Goal: Transaction & Acquisition: Download file/media

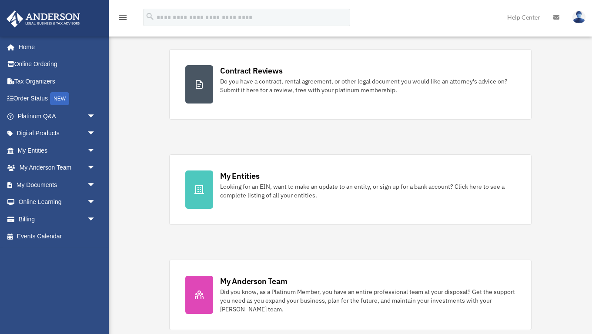
scroll to position [259, 0]
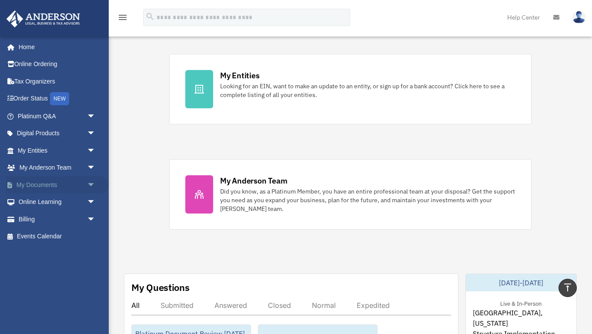
click at [22, 186] on link "My Documents arrow_drop_down" at bounding box center [57, 184] width 103 height 17
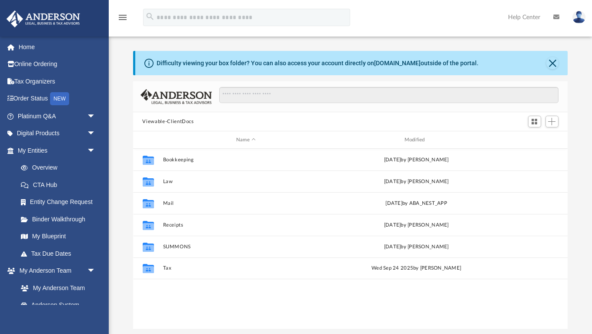
scroll to position [197, 435]
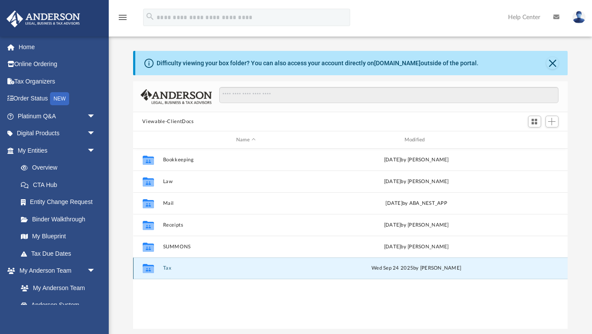
click at [168, 267] on button "Tax" at bounding box center [246, 268] width 167 height 6
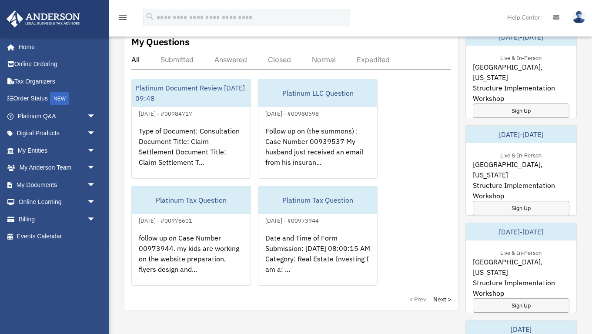
scroll to position [525, 0]
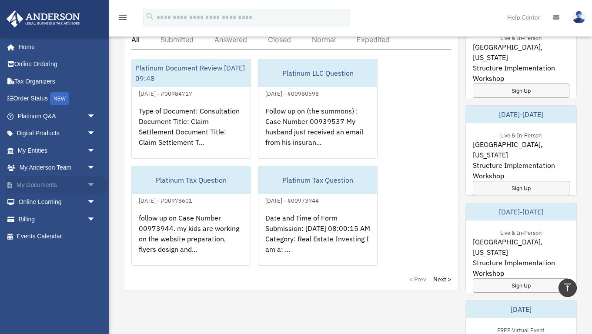
click at [40, 185] on link "My Documents arrow_drop_down" at bounding box center [57, 184] width 103 height 17
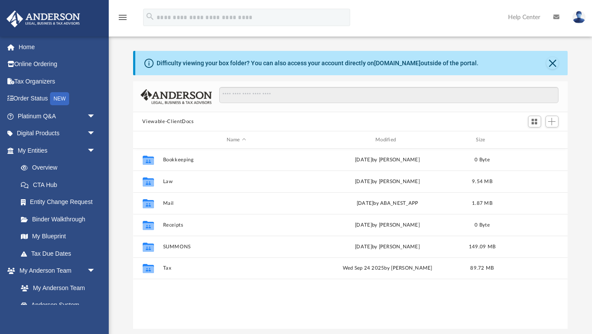
scroll to position [197, 435]
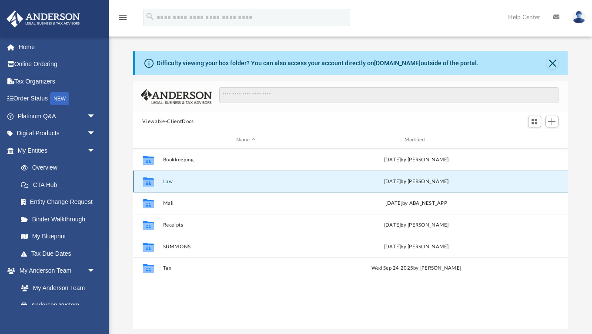
click at [167, 179] on button "Law" at bounding box center [246, 182] width 167 height 6
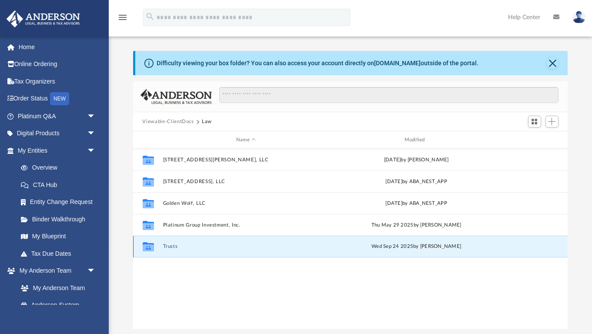
click at [168, 249] on button "Trusts" at bounding box center [246, 247] width 167 height 6
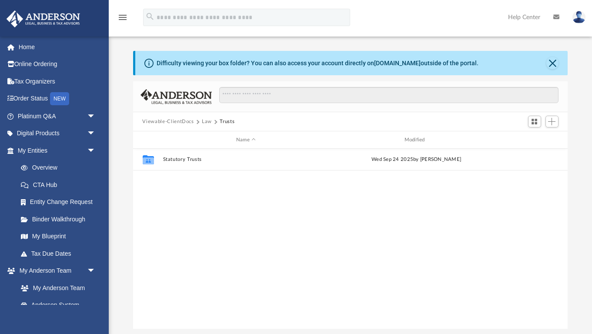
click at [205, 123] on button "Law" at bounding box center [207, 122] width 10 height 8
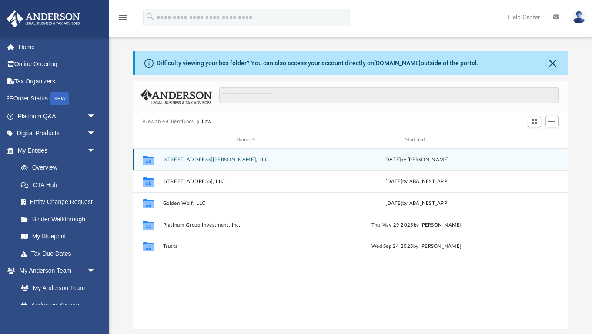
click at [205, 157] on button "2788 Baker Boulevard, LLC" at bounding box center [246, 160] width 167 height 6
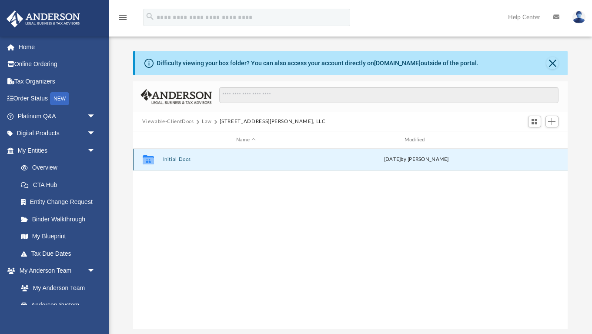
click at [184, 158] on button "Initial Docs" at bounding box center [246, 160] width 167 height 6
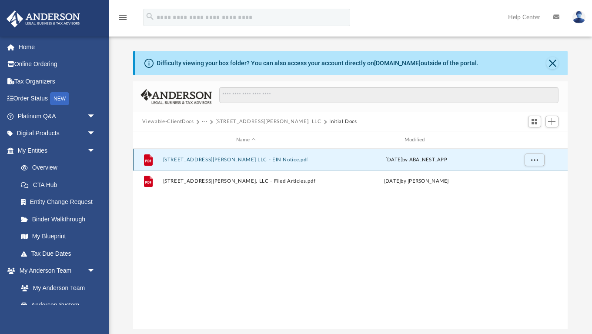
click at [245, 160] on button "2788 Baker Boulevard LLC - EIN Notice.pdf" at bounding box center [246, 160] width 167 height 6
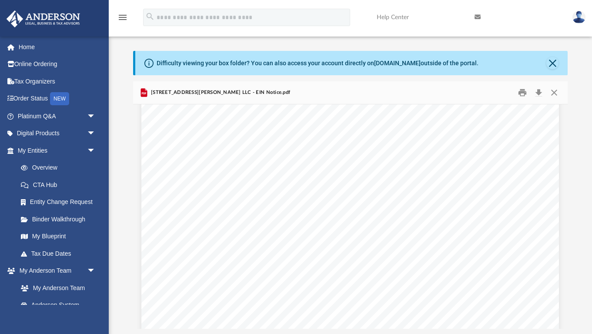
scroll to position [2190, 0]
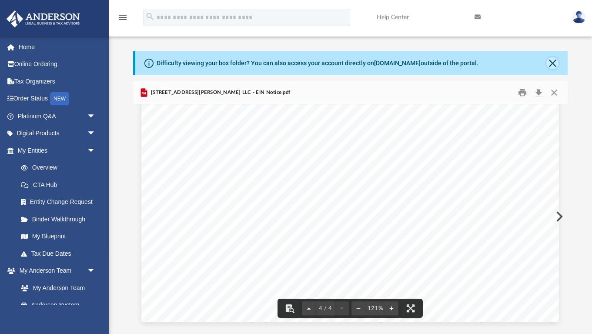
click at [558, 64] on button "Close" at bounding box center [552, 63] width 12 height 12
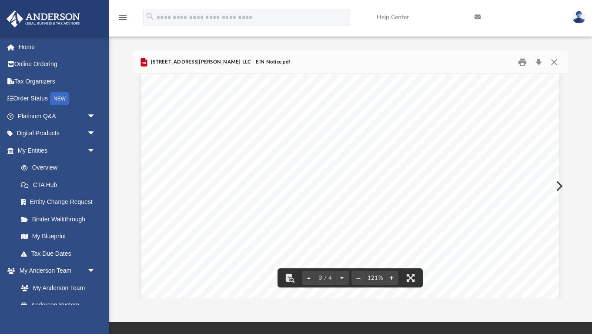
scroll to position [1442, 0]
click at [554, 66] on button "Close" at bounding box center [554, 62] width 16 height 13
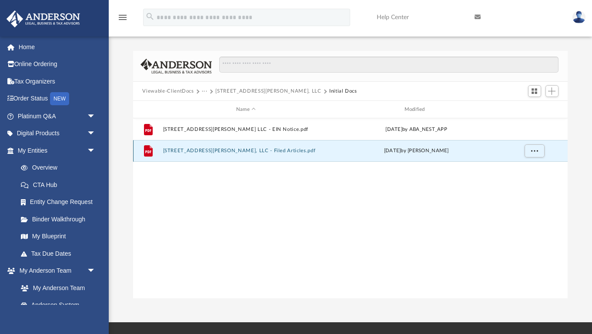
click at [266, 150] on button "[STREET_ADDRESS][PERSON_NAME], LLC - Filed Articles.pdf" at bounding box center [246, 151] width 167 height 6
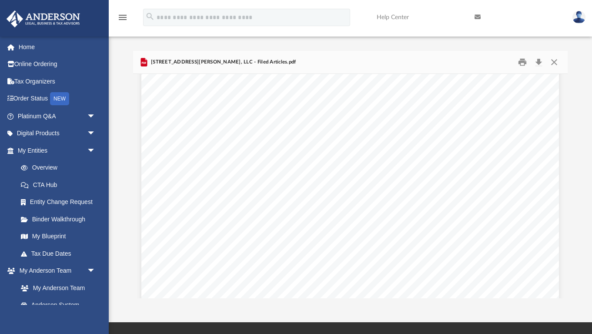
scroll to position [983, 0]
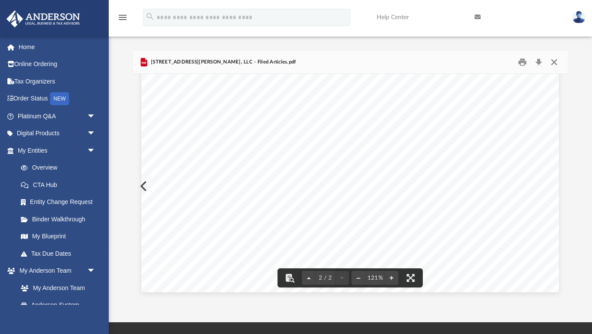
click at [557, 62] on button "Close" at bounding box center [554, 62] width 16 height 13
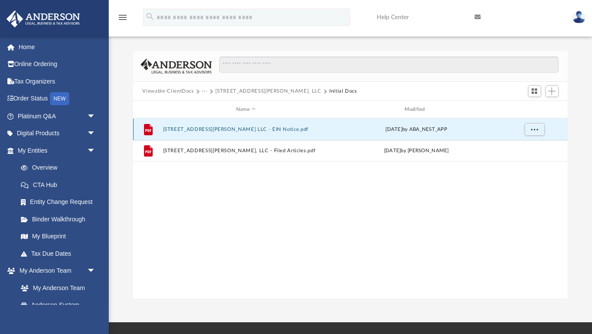
click at [238, 130] on button "2788 Baker Boulevard LLC - EIN Notice.pdf" at bounding box center [246, 130] width 167 height 6
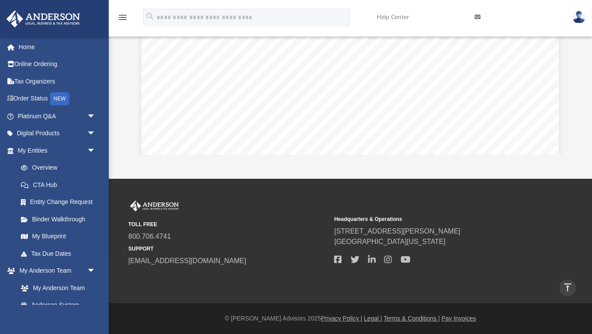
scroll to position [0, 0]
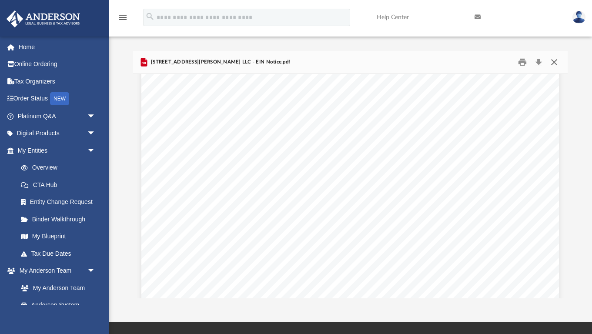
click at [555, 63] on button "Close" at bounding box center [554, 62] width 16 height 13
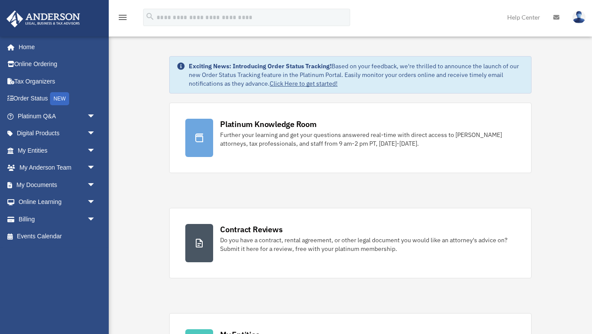
scroll to position [525, 0]
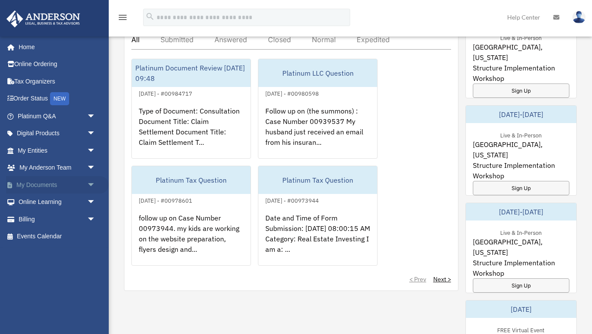
click at [33, 185] on link "My Documents arrow_drop_down" at bounding box center [57, 184] width 103 height 17
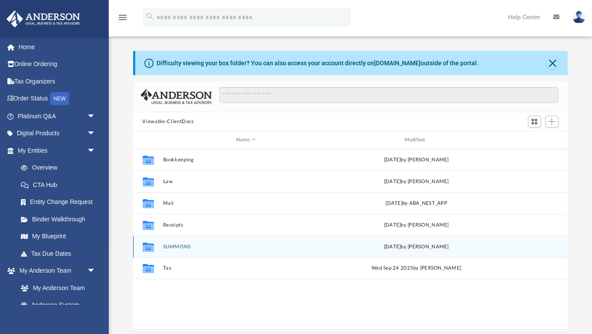
scroll to position [197, 435]
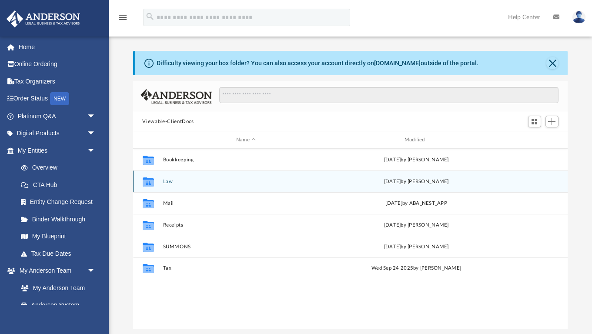
click at [167, 184] on div "Collaborated Folder Law [DATE] by [PERSON_NAME]" at bounding box center [350, 181] width 435 height 22
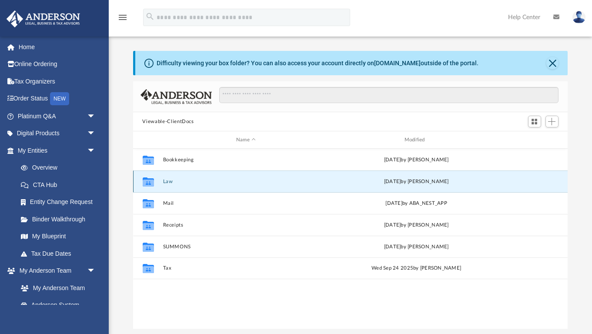
click at [167, 179] on button "Law" at bounding box center [246, 182] width 167 height 6
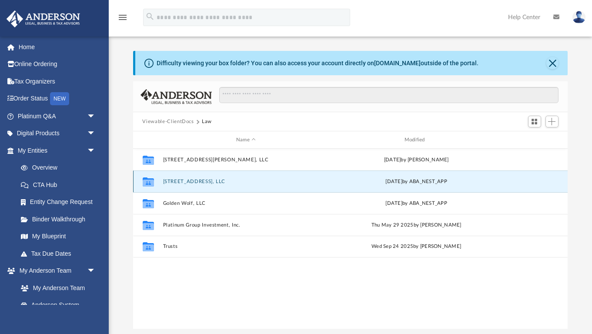
click at [178, 179] on button "5233 Sungrove Way, LLC" at bounding box center [246, 182] width 167 height 6
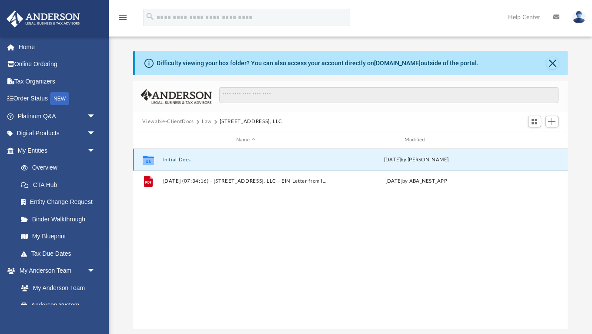
click at [183, 158] on button "Initial Docs" at bounding box center [246, 160] width 167 height 6
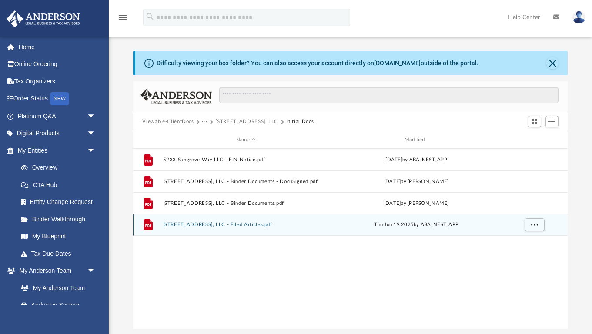
click at [241, 223] on button "5233 Sungrove Way, LLC - Filed Articles.pdf" at bounding box center [246, 225] width 167 height 6
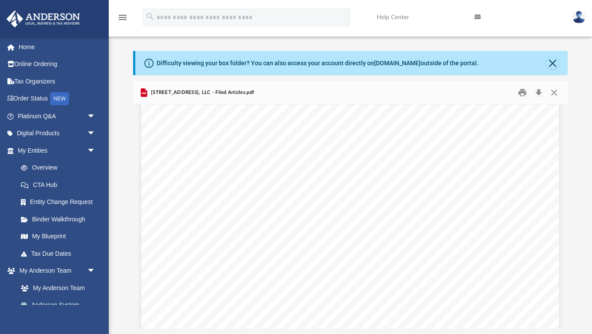
scroll to position [763, 0]
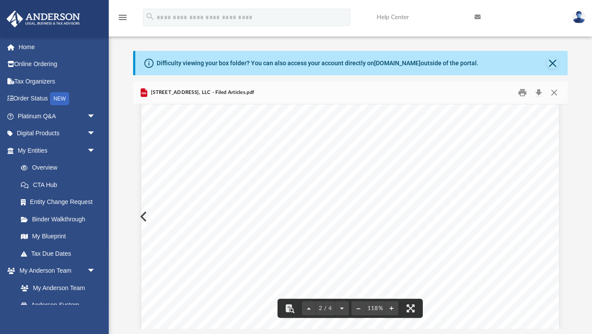
click at [143, 216] on div "Signature: James Morris Date: 06/19/2025 Print Name: James Morris Title: Organi…" at bounding box center [349, 171] width 417 height 540
click at [144, 219] on div "Signature: James Morris Date: 06/19/2025 Print Name: James Morris Title: Organi…" at bounding box center [349, 171] width 417 height 540
click at [145, 219] on div "Signature: James Morris Date: 06/19/2025 Print Name: James Morris Title: Organi…" at bounding box center [349, 171] width 417 height 540
click at [140, 217] on button "Preview" at bounding box center [142, 216] width 19 height 24
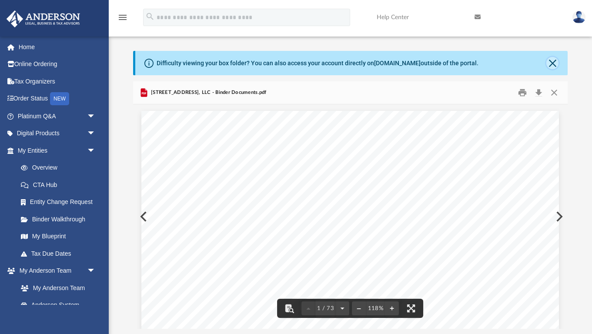
click at [551, 63] on button "Close" at bounding box center [552, 63] width 12 height 12
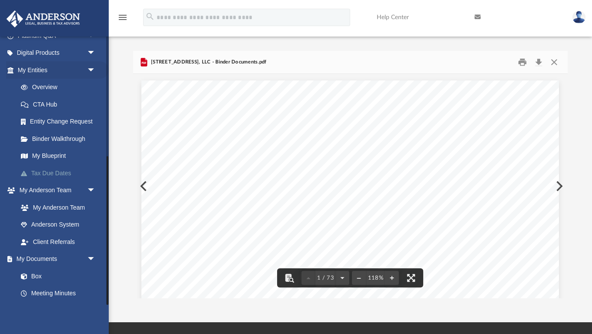
scroll to position [217, 0]
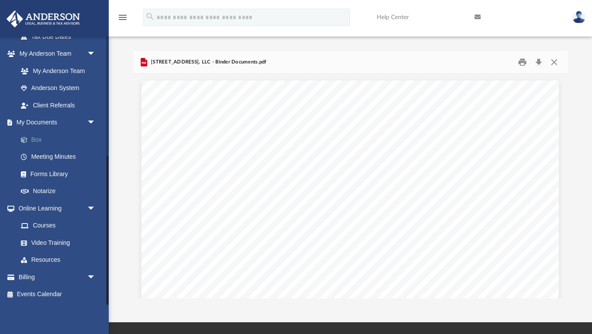
click at [42, 140] on link "Box" at bounding box center [60, 139] width 97 height 17
click at [34, 138] on link "Box" at bounding box center [60, 139] width 97 height 17
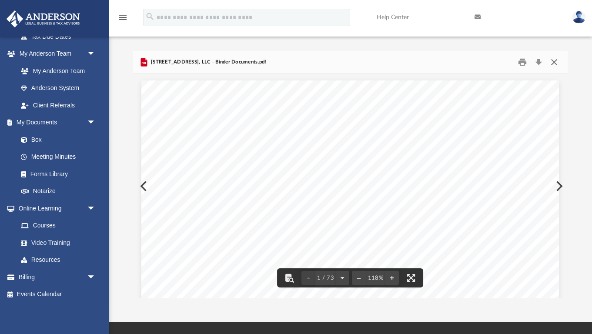
click at [555, 61] on button "Close" at bounding box center [554, 62] width 16 height 13
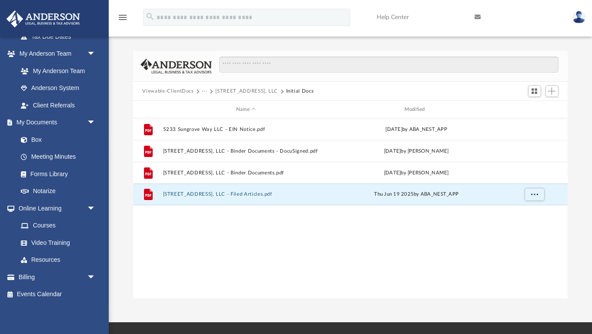
click at [181, 89] on button "Viewable-ClientDocs" at bounding box center [167, 91] width 51 height 8
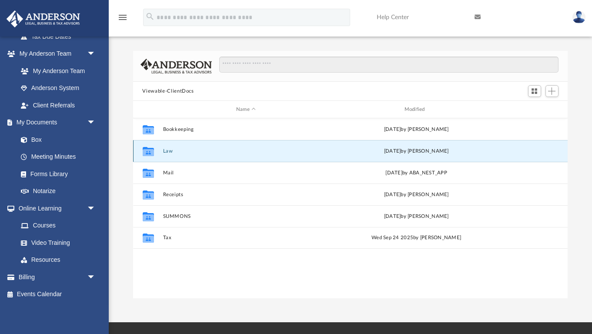
click at [171, 151] on button "Law" at bounding box center [246, 151] width 167 height 6
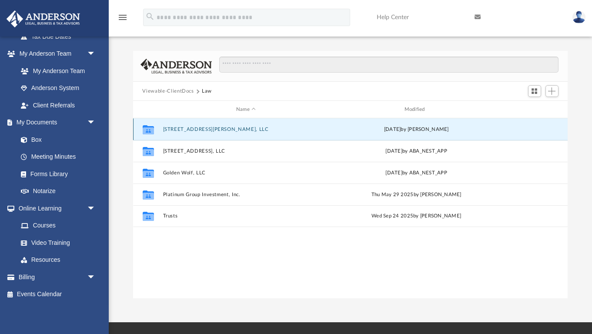
click at [191, 128] on button "2788 Baker Boulevard, LLC" at bounding box center [246, 130] width 167 height 6
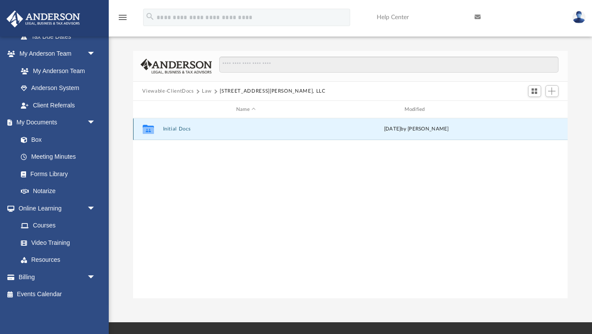
click at [191, 128] on button "Initial Docs" at bounding box center [246, 129] width 167 height 6
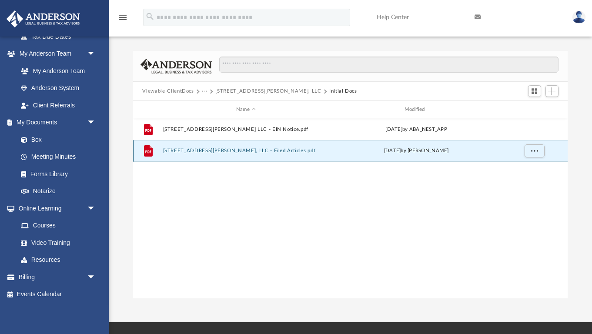
click at [244, 151] on button "2788 Baker Boulevard, LLC - Filed Articles.pdf" at bounding box center [246, 151] width 167 height 6
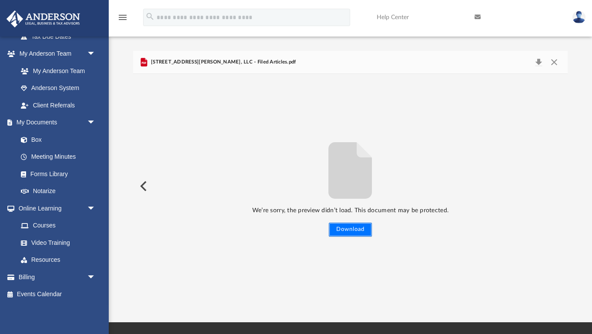
click at [344, 231] on button "Download" at bounding box center [350, 230] width 43 height 14
click at [558, 62] on button "Close" at bounding box center [554, 62] width 16 height 12
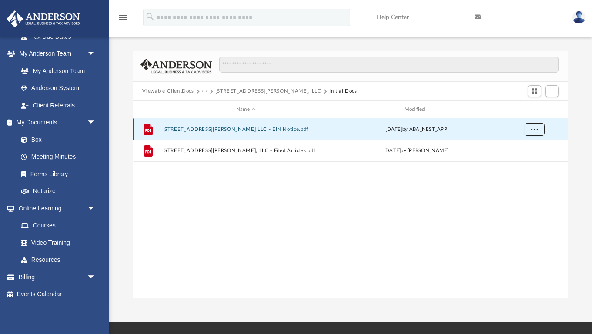
click at [533, 133] on button "More options" at bounding box center [534, 129] width 20 height 13
click at [527, 164] on li "Download" at bounding box center [526, 160] width 25 height 9
click at [534, 133] on button "More options" at bounding box center [534, 129] width 20 height 13
